Goal: Information Seeking & Learning: Learn about a topic

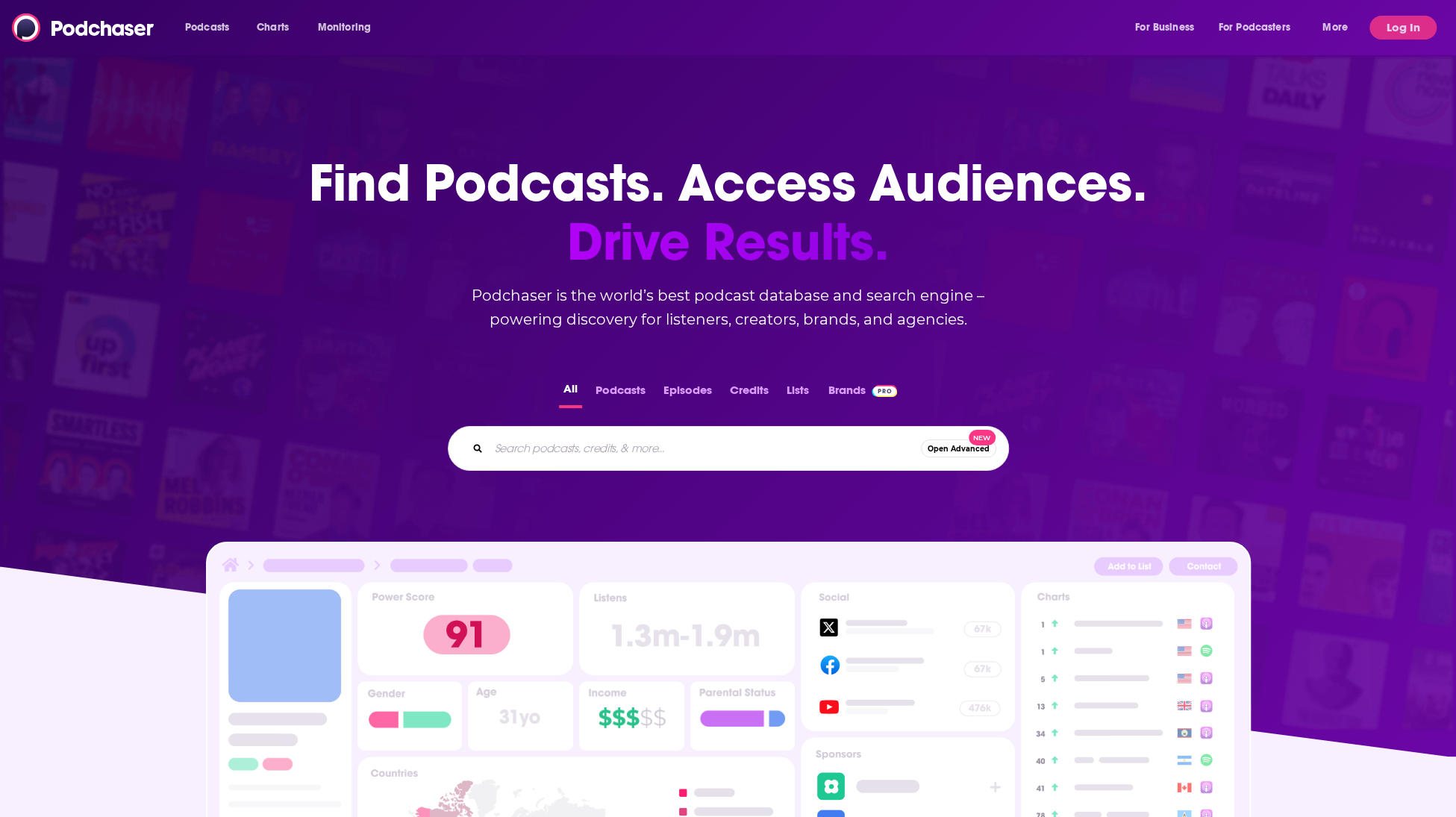
click at [616, 447] on input "Search podcasts, credits, & more..." at bounding box center [704, 448] width 432 height 24
type input "the"
click at [1407, 18] on button "Log In" at bounding box center [1402, 28] width 67 height 24
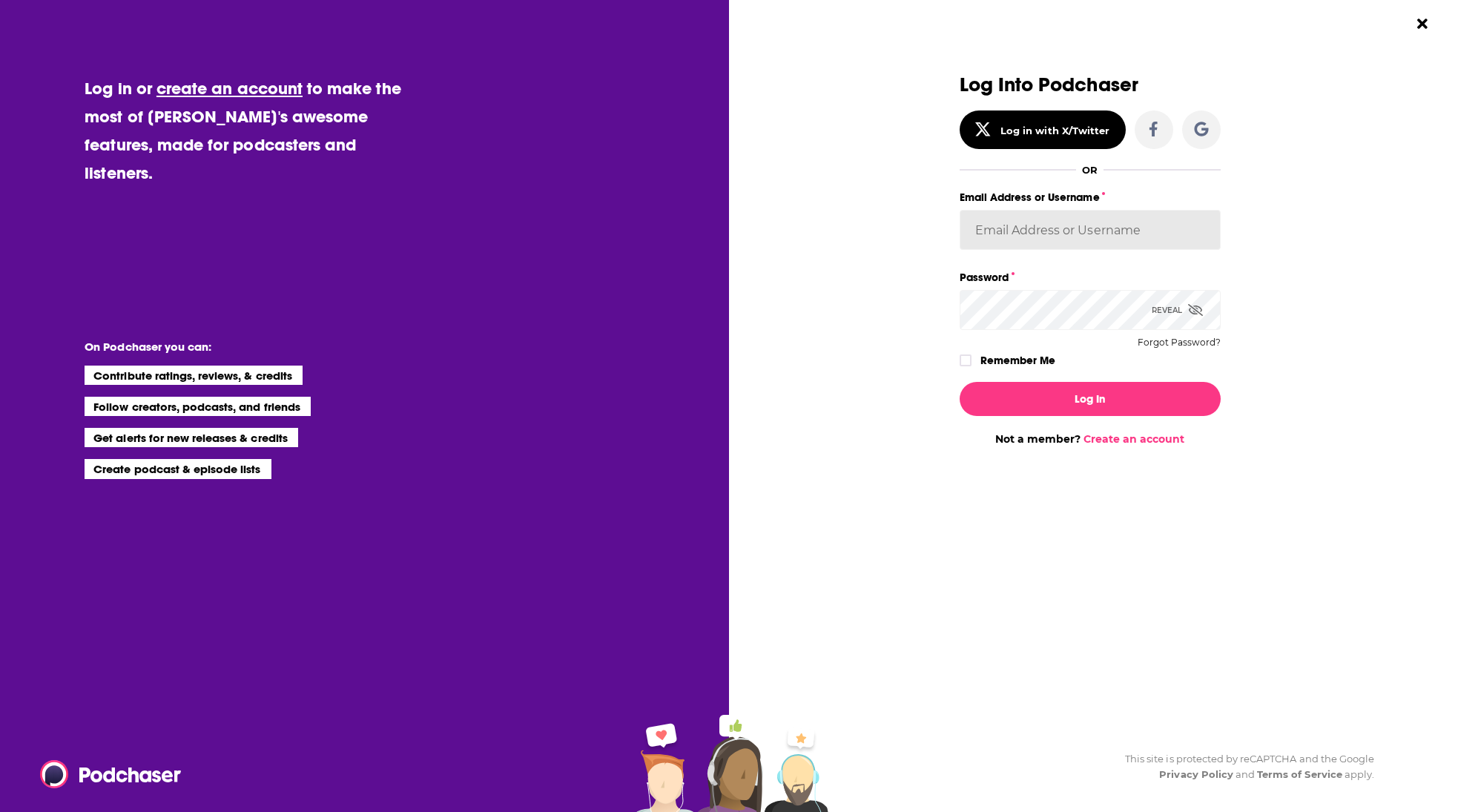
type input "gpg2"
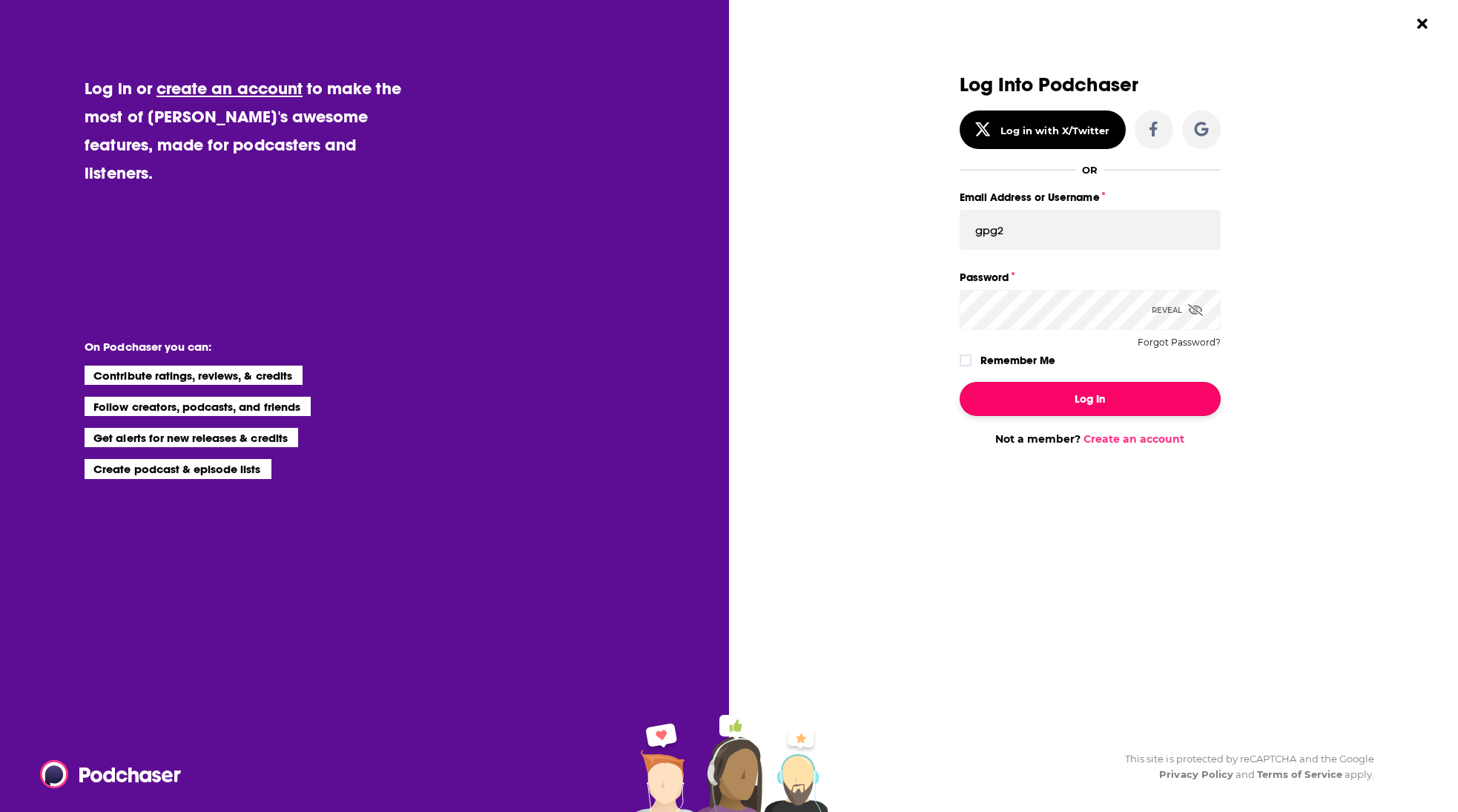
click at [1093, 390] on button "Log In" at bounding box center [1090, 398] width 261 height 34
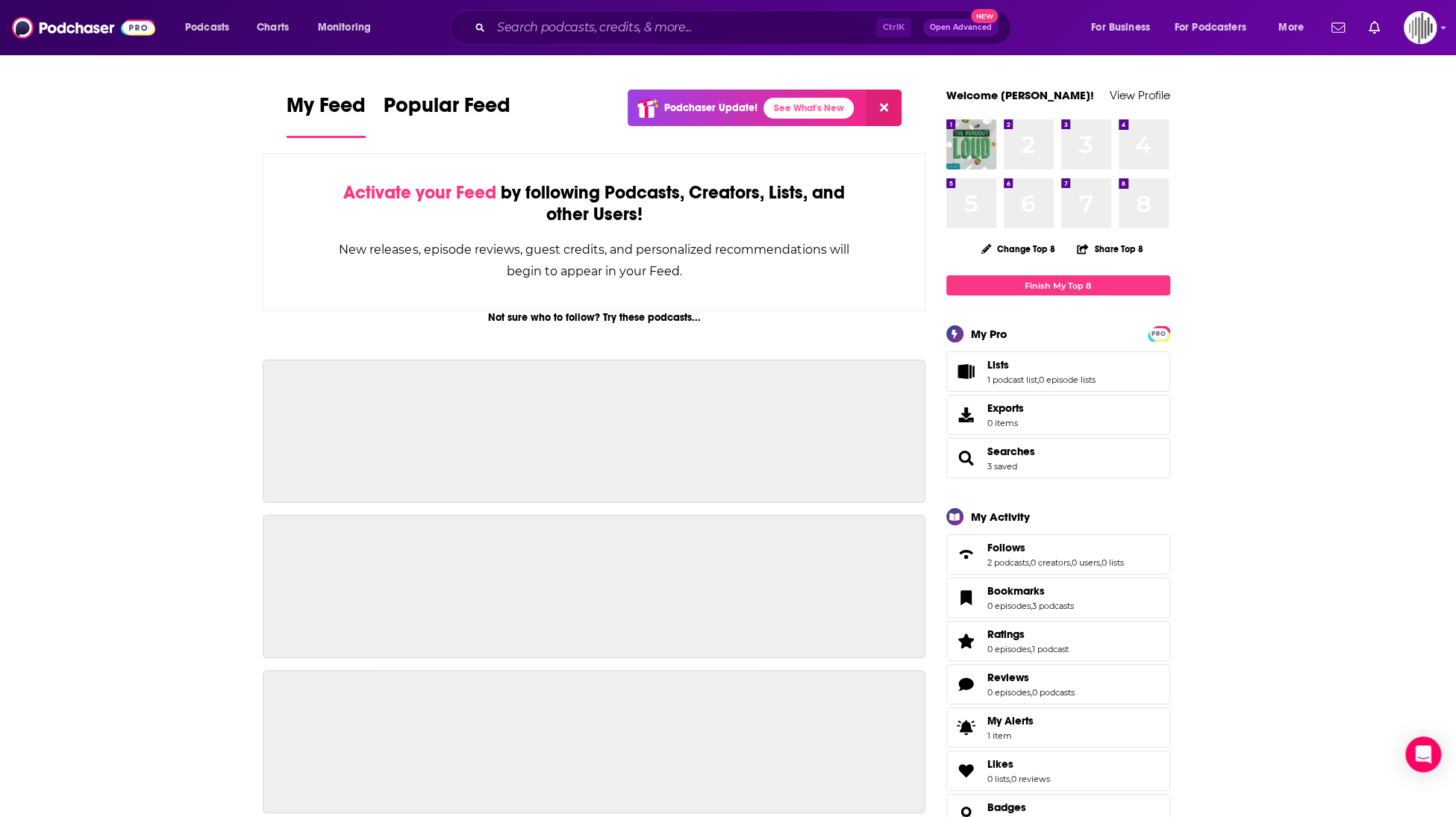
click at [541, 13] on div "Ctrl K Open Advanced New" at bounding box center [730, 28] width 561 height 34
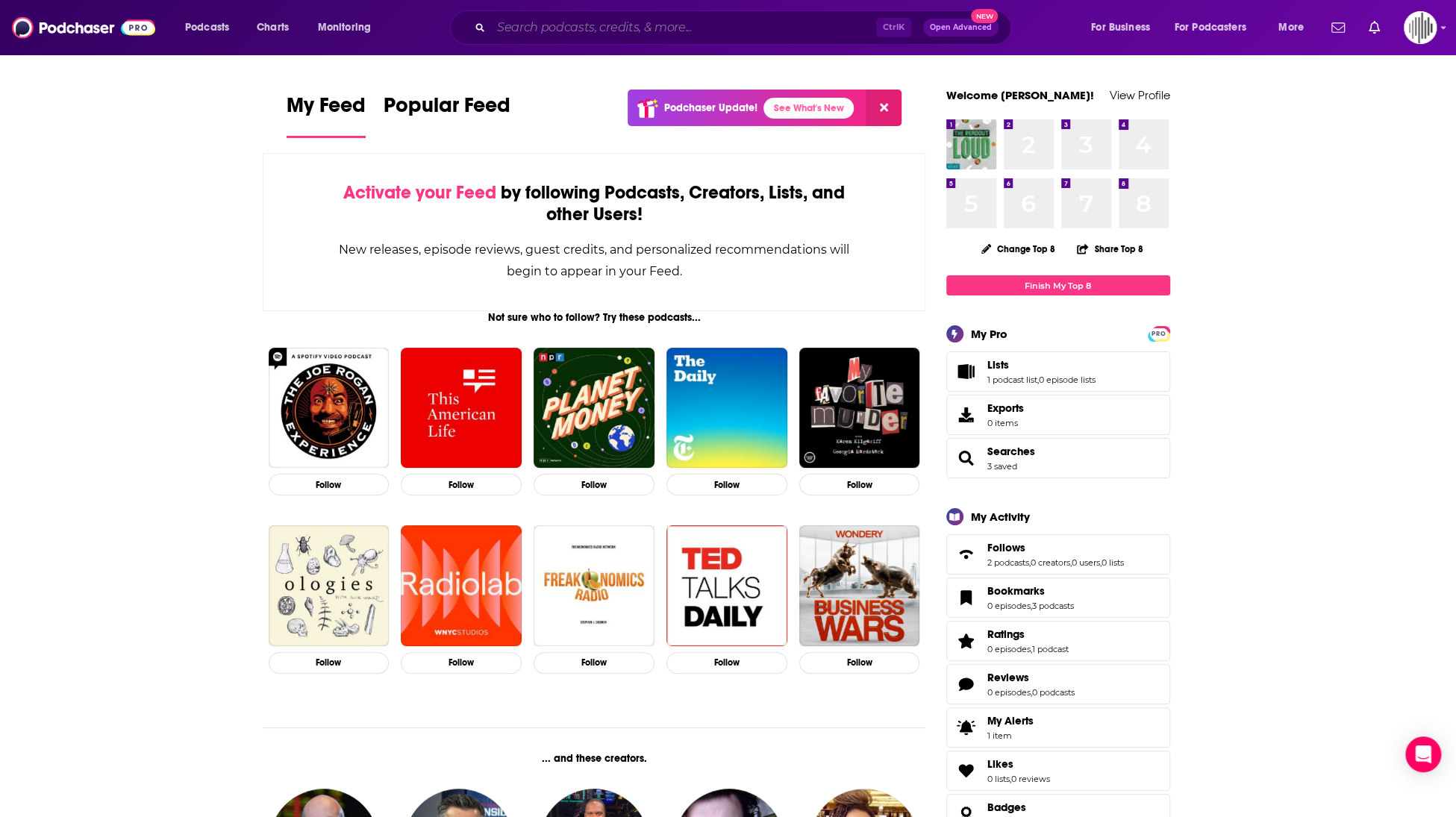
click at [543, 23] on input "Search podcasts, credits, & more..." at bounding box center [684, 28] width 385 height 24
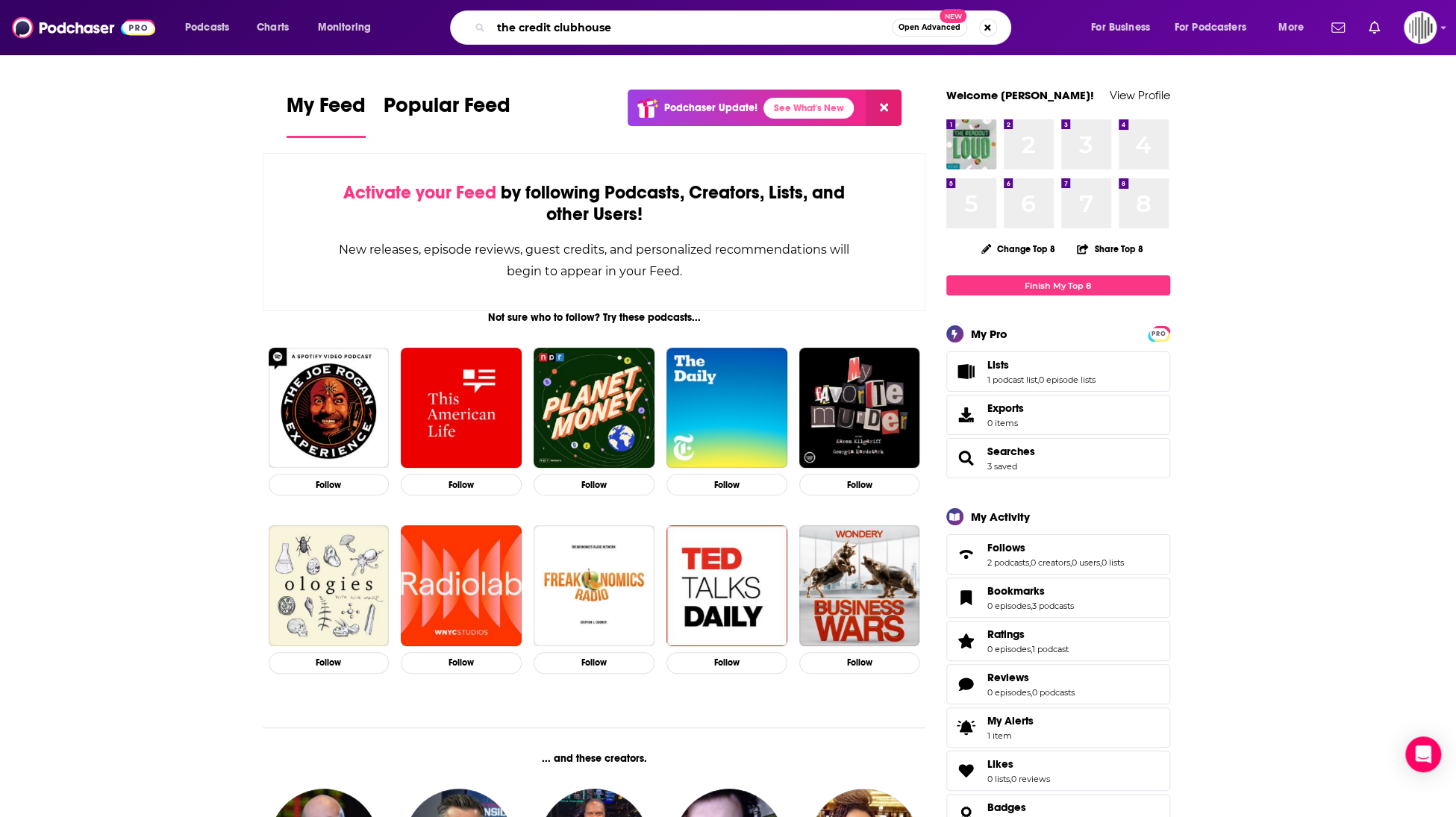
type input "the credit clubhouse"
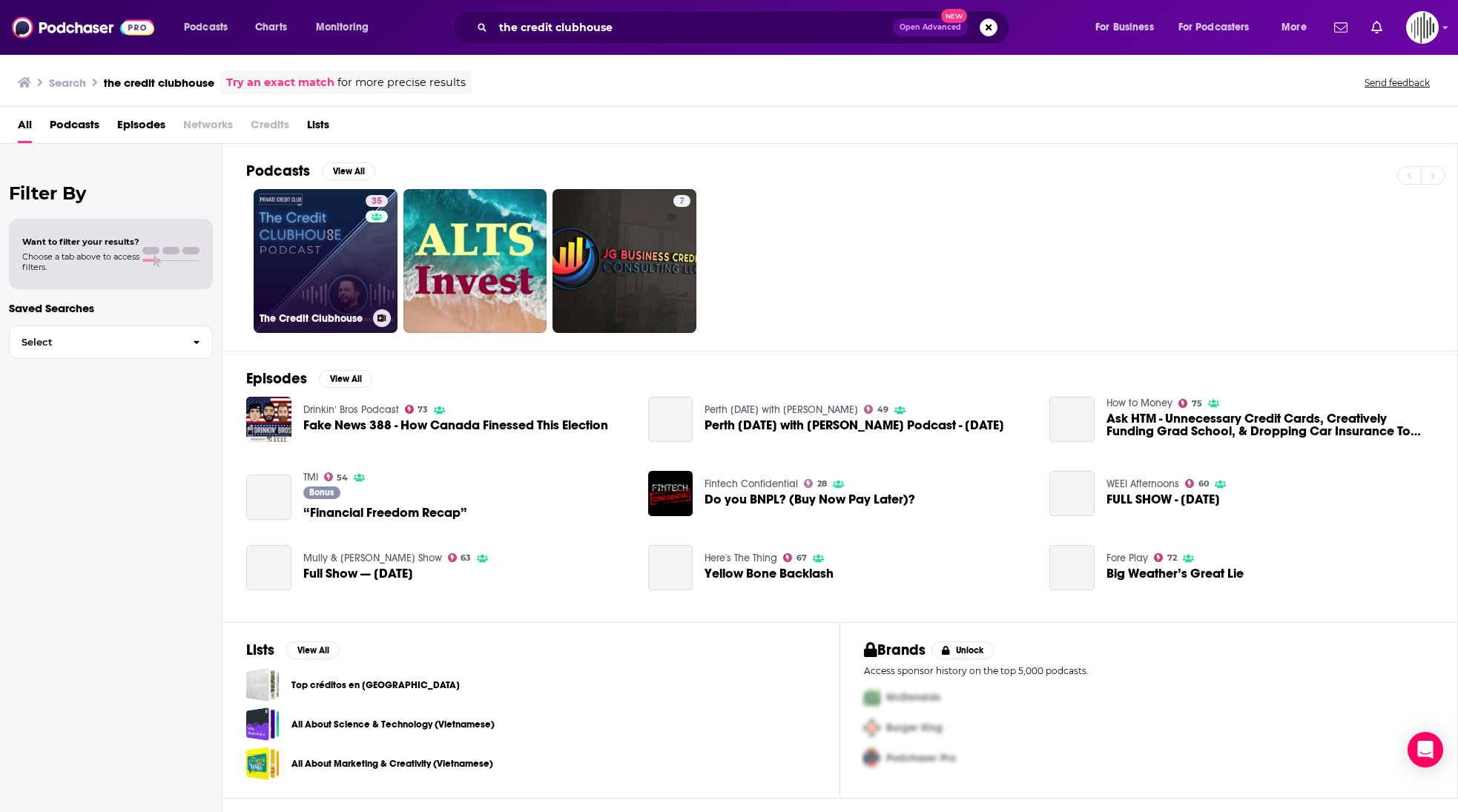
click at [314, 229] on link "35 The Credit Clubhouse" at bounding box center [326, 261] width 144 height 144
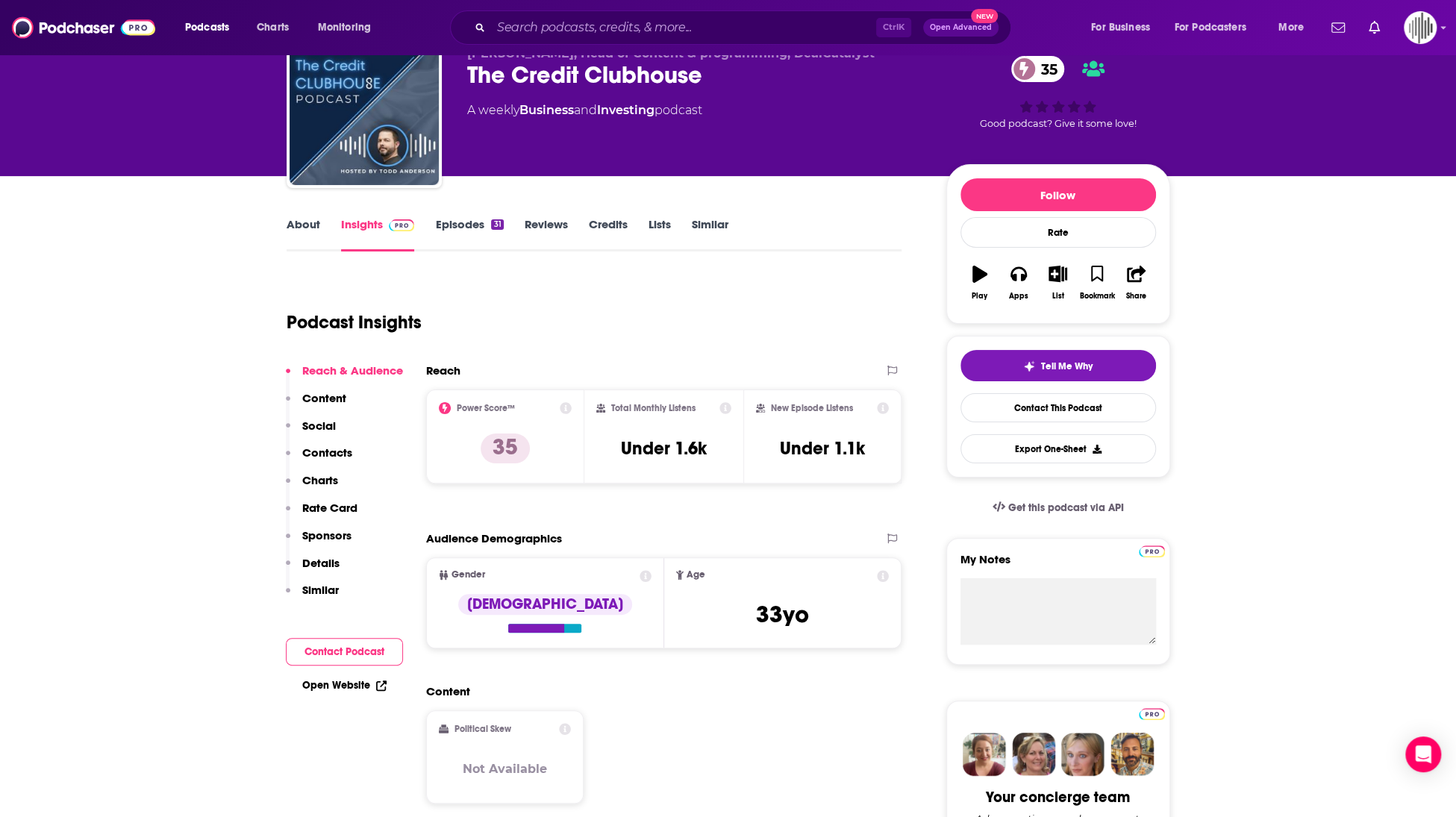
scroll to position [149, 0]
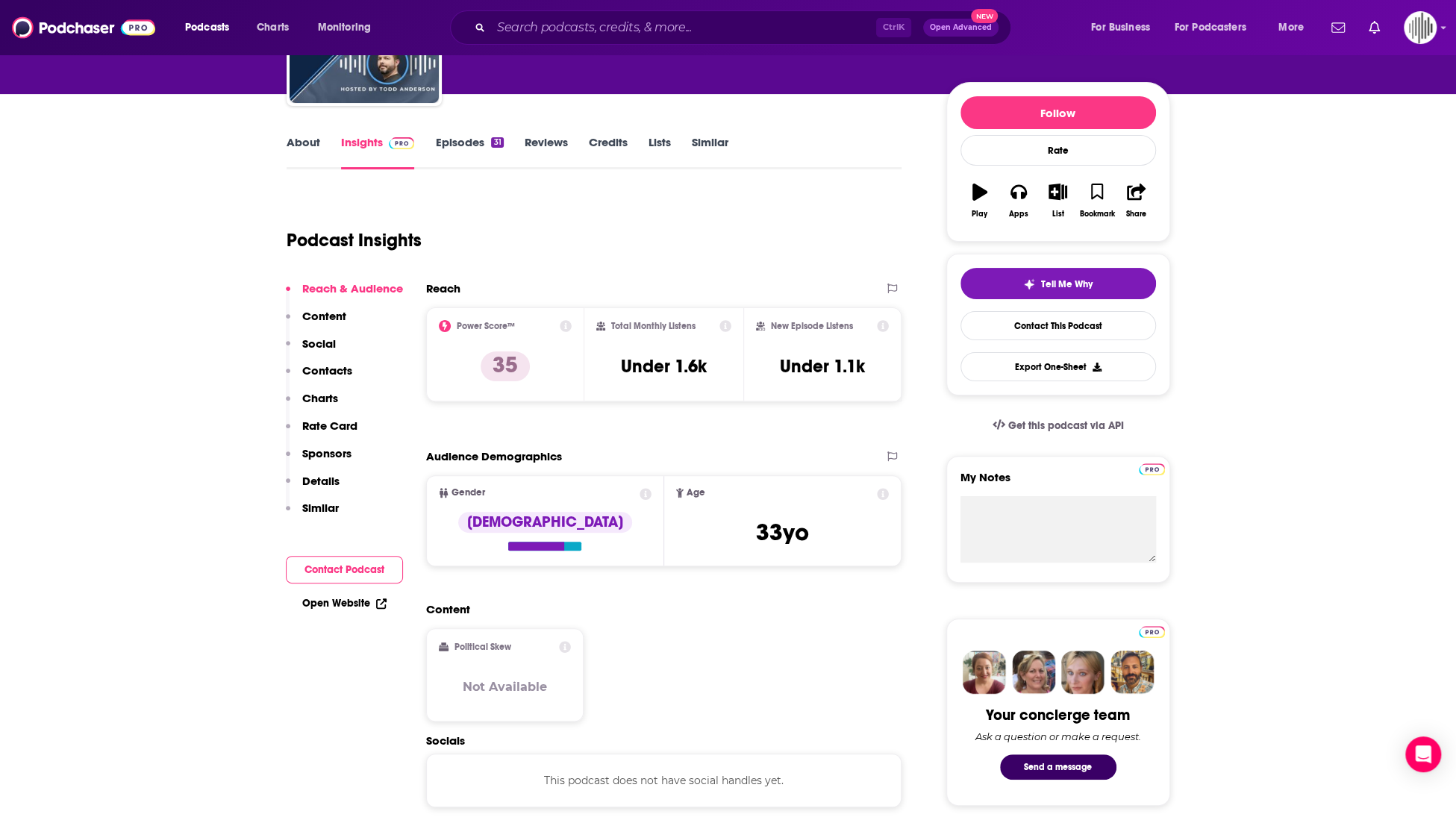
click at [883, 327] on icon at bounding box center [882, 326] width 12 height 12
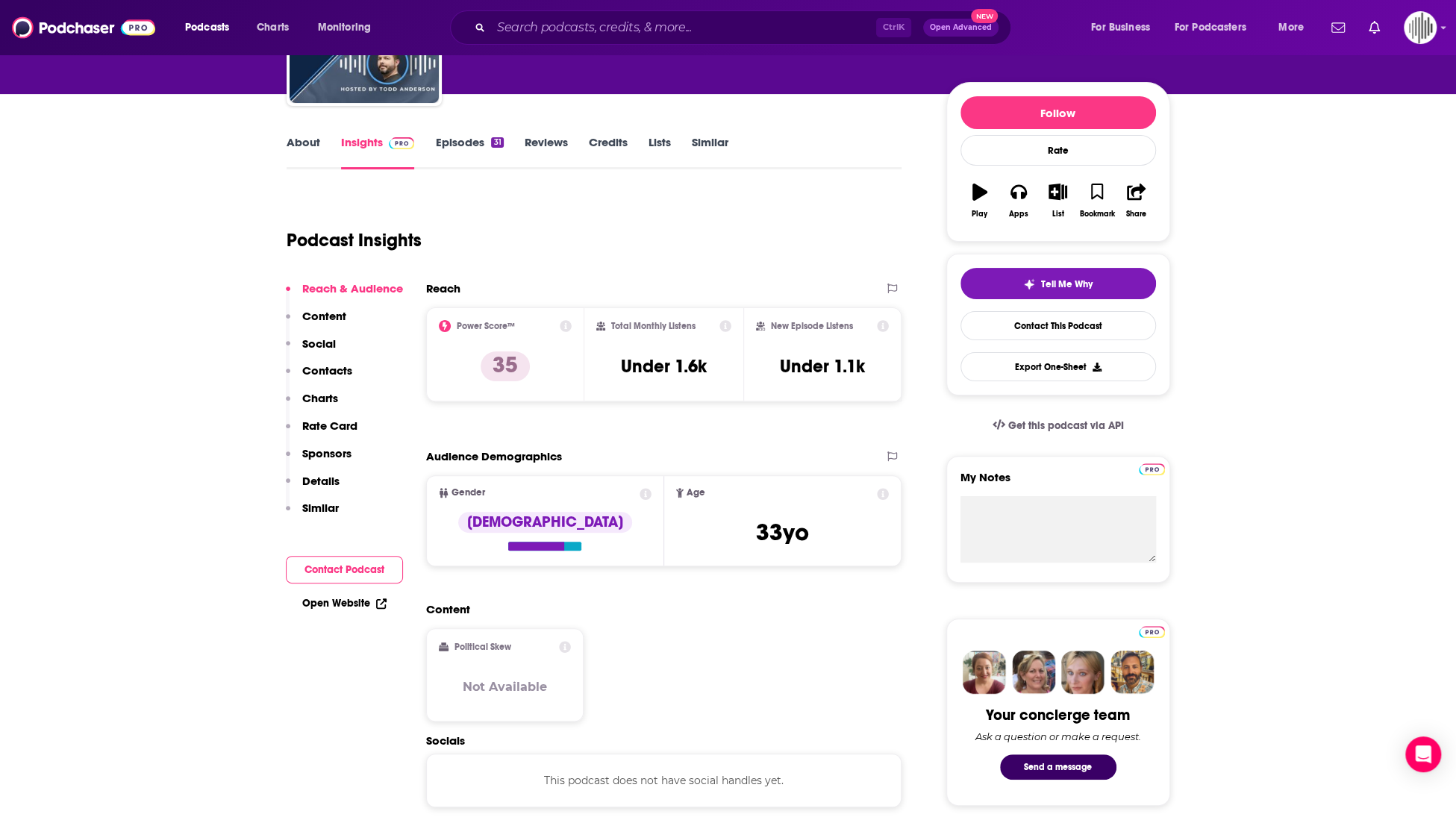
drag, startPoint x: 762, startPoint y: 444, endPoint x: 767, endPoint y: 430, distance: 14.9
click at [881, 326] on icon at bounding box center [882, 326] width 12 height 12
